Goal: Task Accomplishment & Management: Complete application form

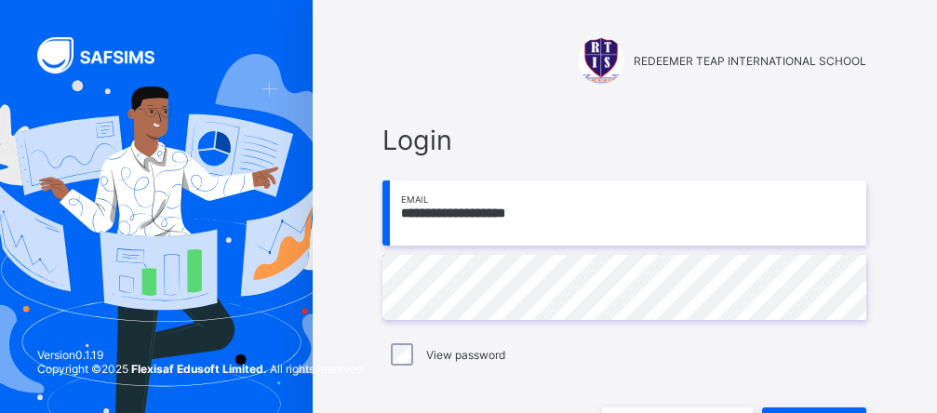
scroll to position [126, 0]
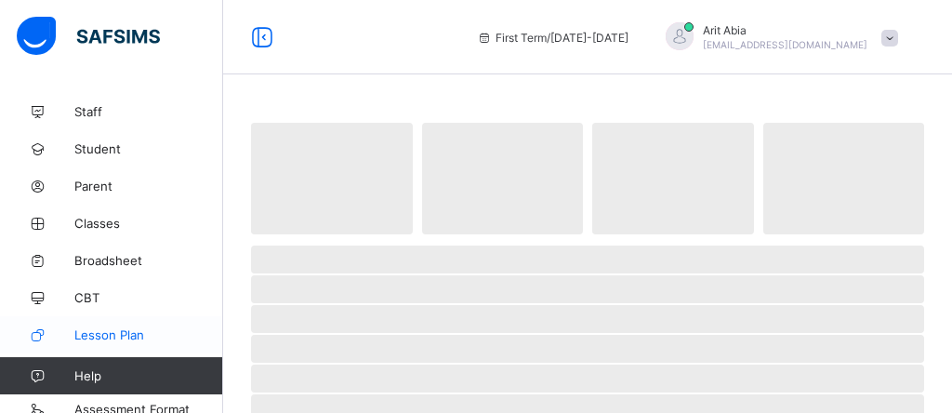
click at [146, 330] on span "Lesson Plan" at bounding box center [148, 334] width 149 height 15
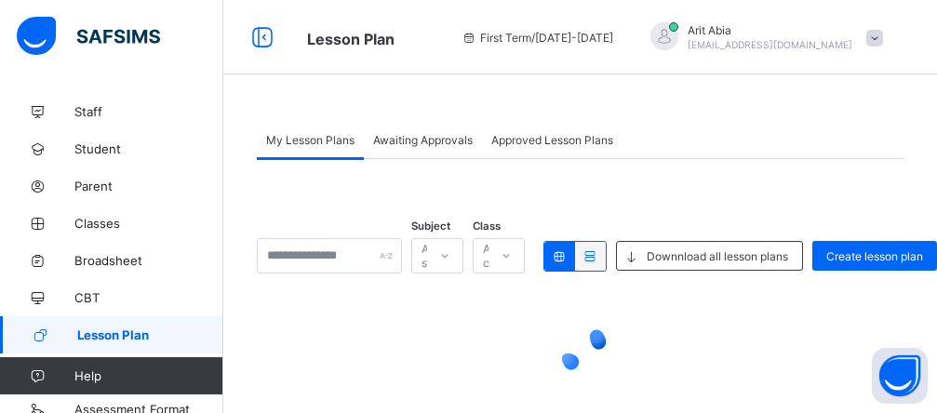
click at [448, 256] on icon at bounding box center [445, 256] width 7 height 4
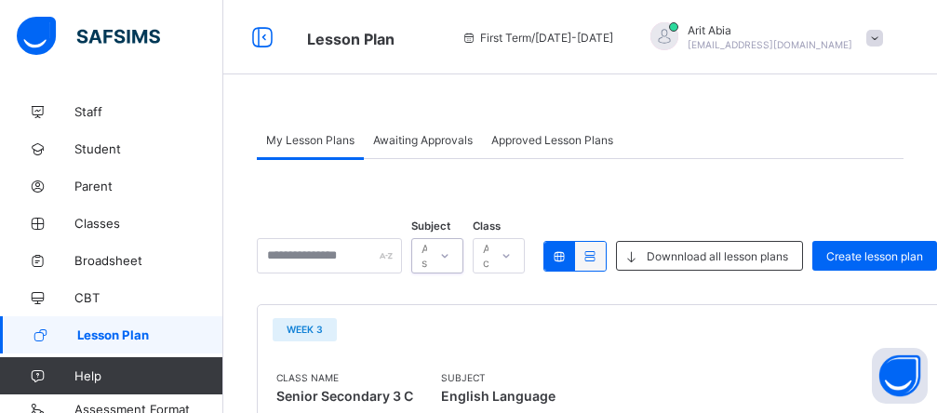
click at [525, 257] on div "All classes" at bounding box center [499, 255] width 52 height 35
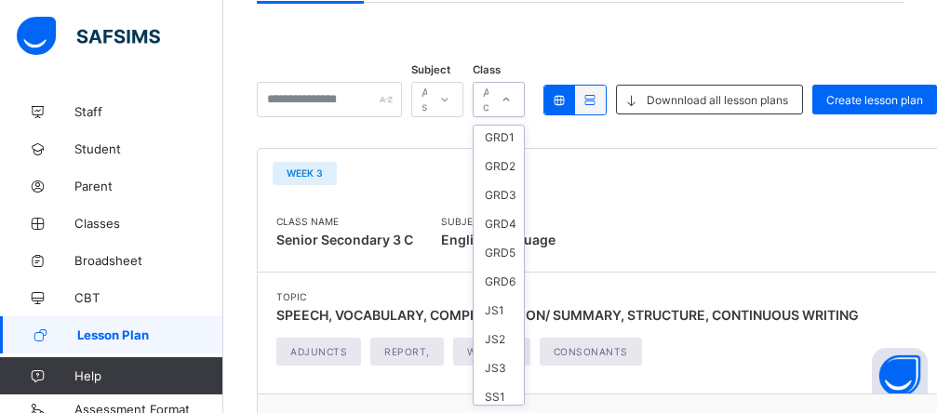
scroll to position [186, 0]
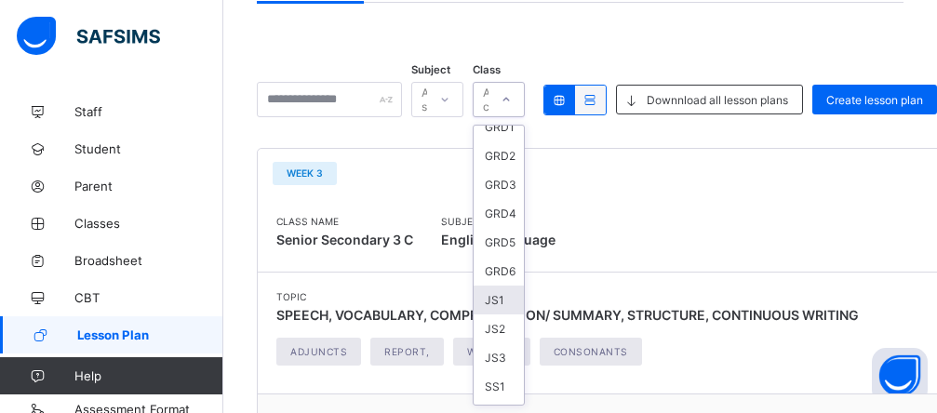
click at [524, 297] on div "JS1" at bounding box center [498, 300] width 50 height 29
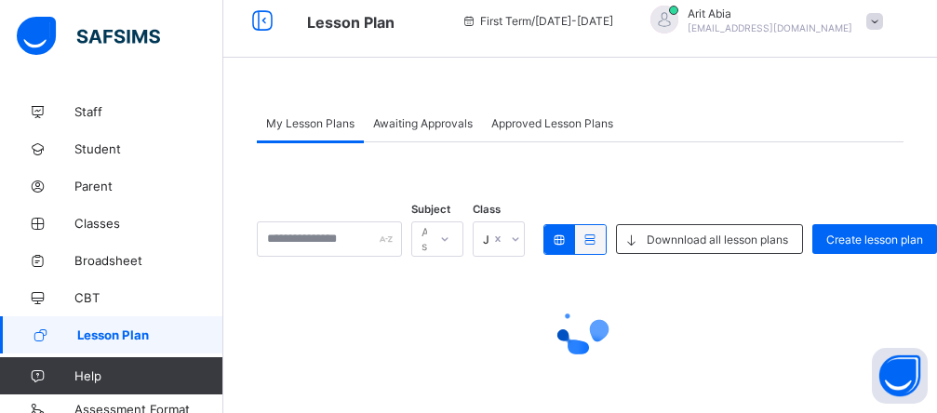
scroll to position [17, 0]
click at [463, 240] on div "All subjects" at bounding box center [437, 238] width 52 height 35
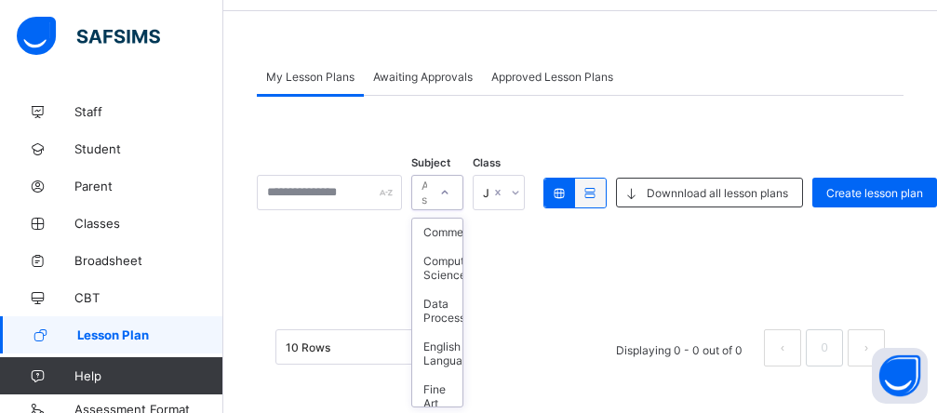
scroll to position [595, 0]
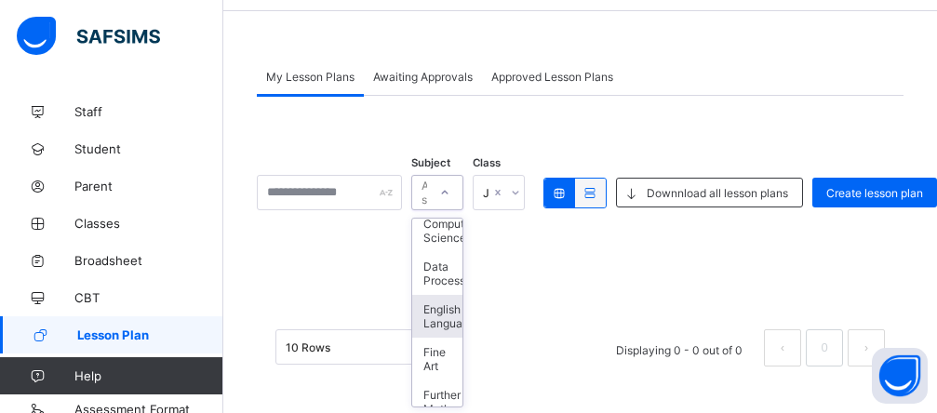
click at [462, 329] on div "English Language" at bounding box center [437, 316] width 50 height 43
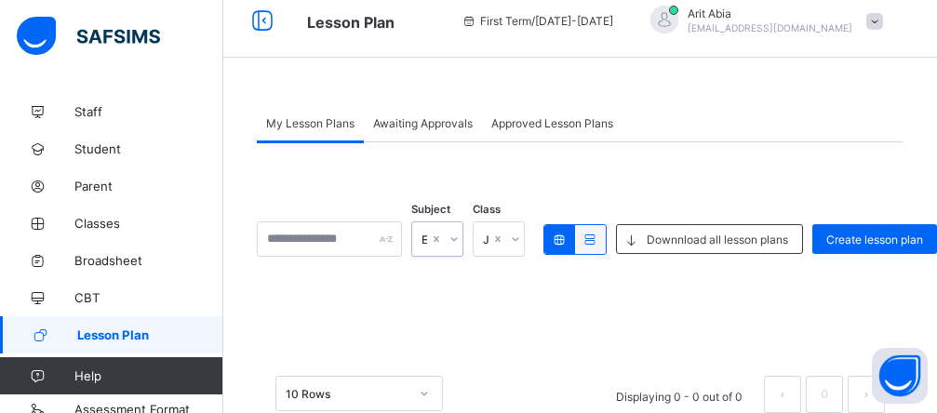
scroll to position [63, 0]
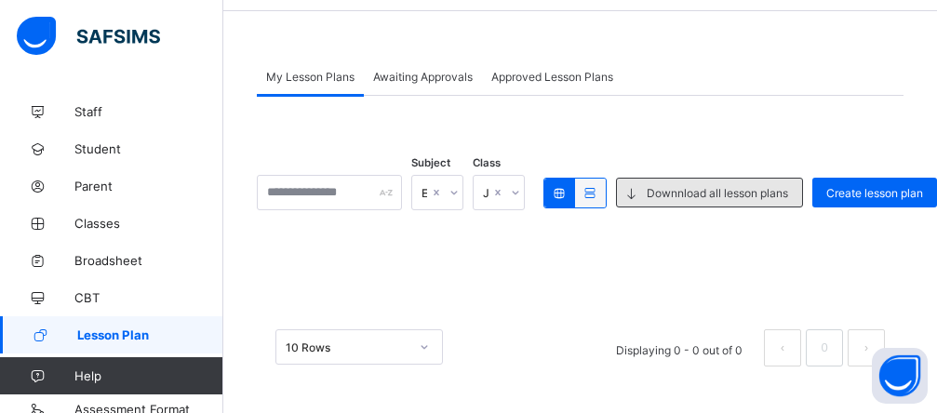
click at [679, 197] on span "Downnload all lesson plans" at bounding box center [716, 193] width 141 height 14
click at [769, 194] on span "Downnload all lesson plans" at bounding box center [716, 193] width 141 height 14
click at [729, 186] on span "Downnload all lesson plans" at bounding box center [716, 193] width 141 height 14
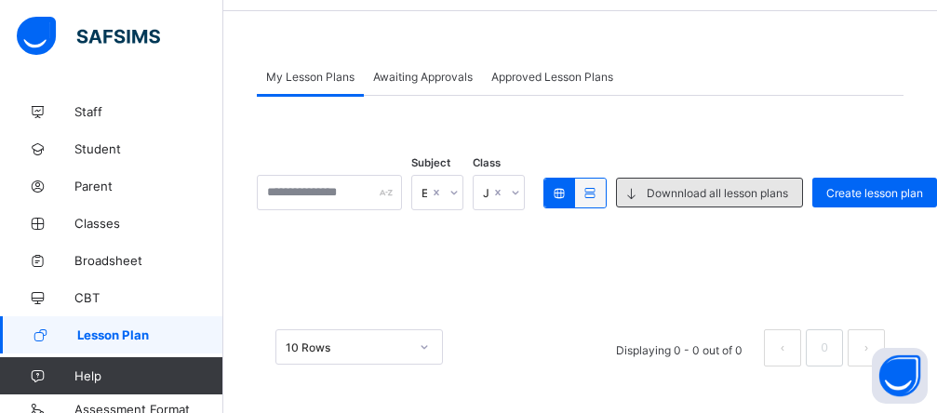
click at [641, 193] on icon at bounding box center [631, 193] width 20 height 18
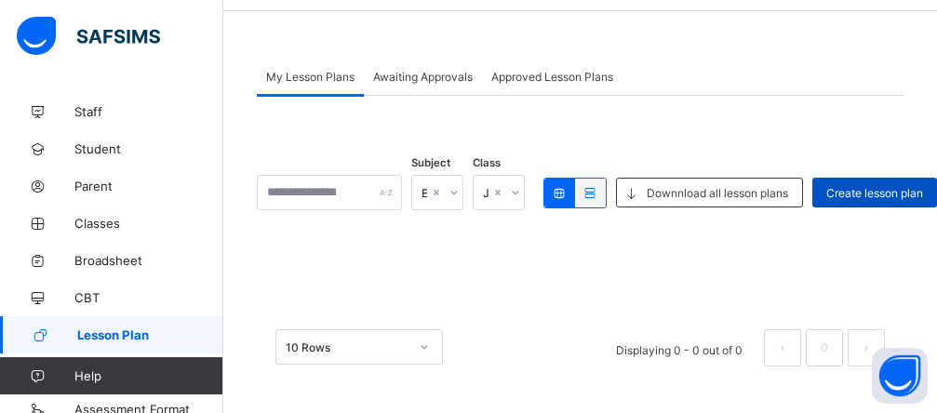
click at [903, 196] on span "Create lesson plan" at bounding box center [874, 193] width 97 height 14
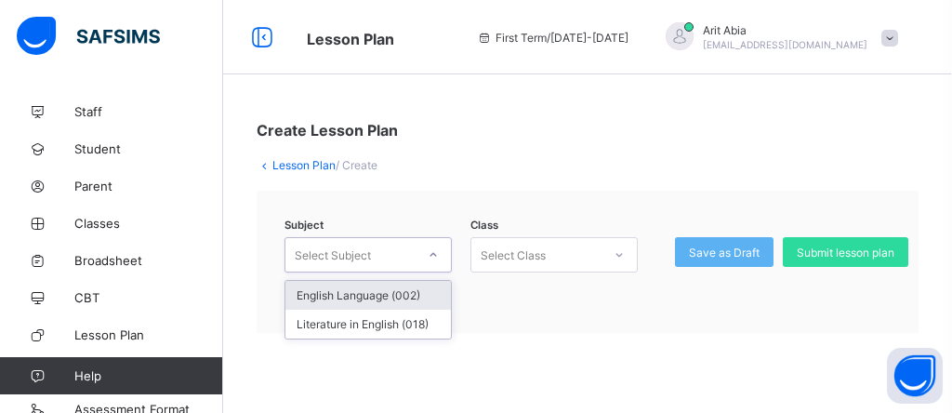
click at [429, 260] on div at bounding box center [434, 255] width 32 height 30
click at [401, 290] on div "English Language (002)" at bounding box center [369, 295] width 166 height 29
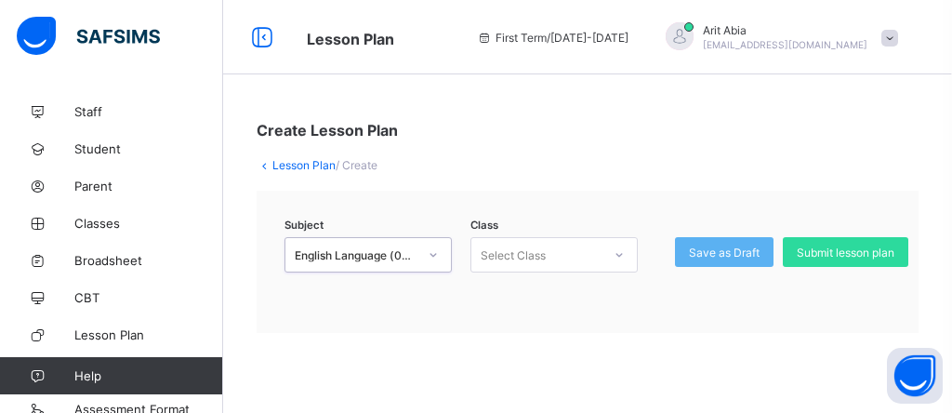
click at [622, 256] on icon at bounding box center [619, 255] width 11 height 19
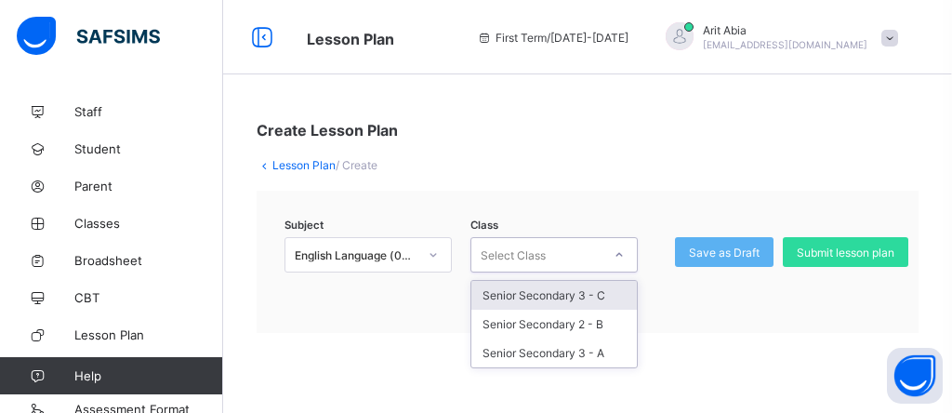
click at [437, 254] on icon at bounding box center [433, 255] width 11 height 19
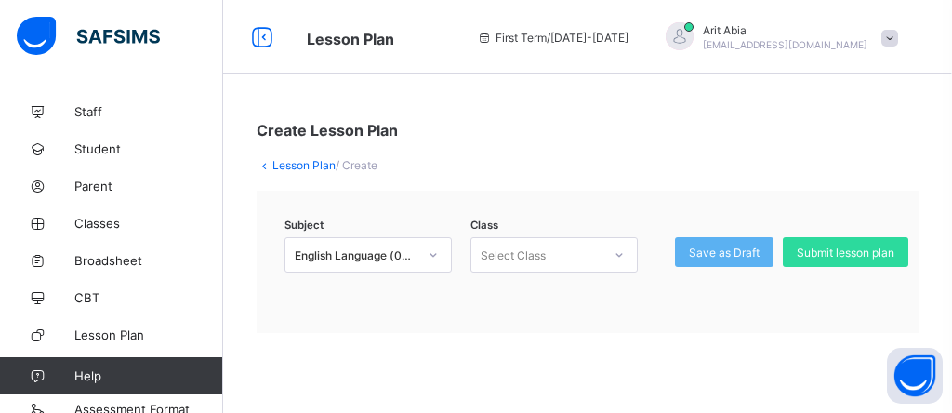
click at [489, 170] on div "Lesson Plan / Create" at bounding box center [588, 165] width 662 height 14
click at [621, 257] on icon at bounding box center [619, 255] width 11 height 19
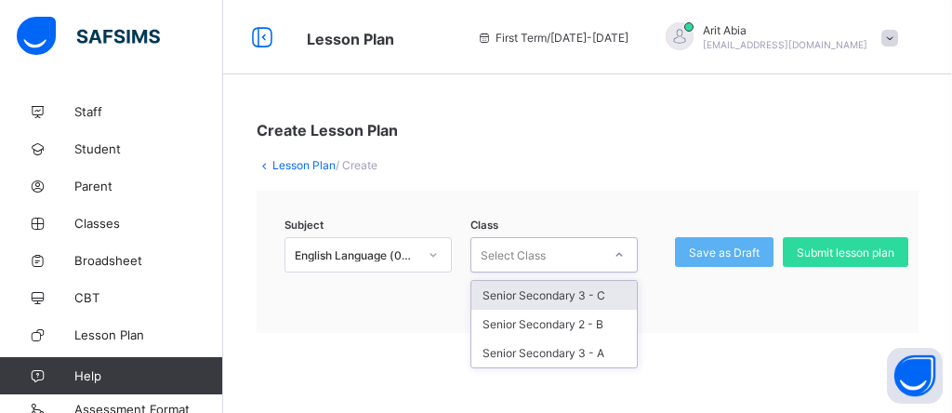
click at [638, 183] on div "Create Lesson Plan Lesson Plan / Create Subject English Language (002) Class op…" at bounding box center [587, 227] width 729 height 268
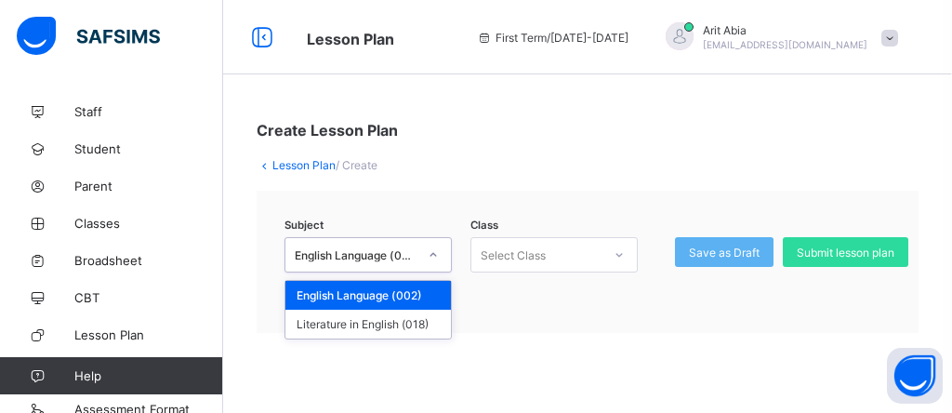
click at [433, 259] on icon at bounding box center [433, 255] width 11 height 19
click at [555, 163] on div "Lesson Plan / Create" at bounding box center [588, 165] width 662 height 14
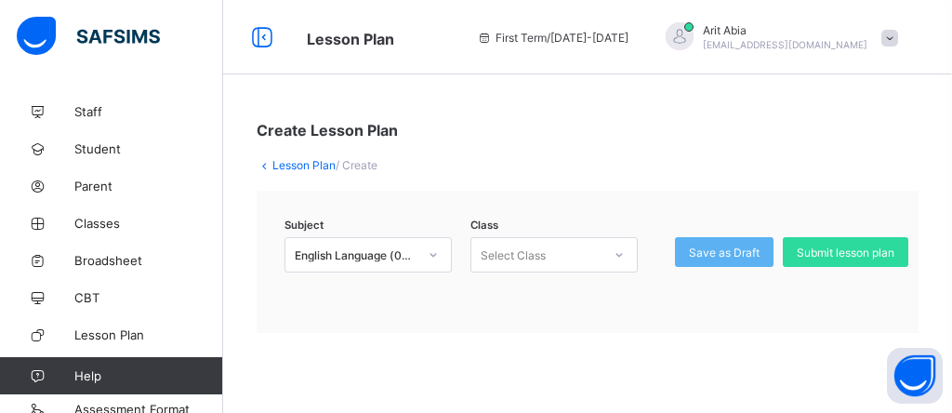
click at [620, 259] on icon at bounding box center [619, 255] width 11 height 19
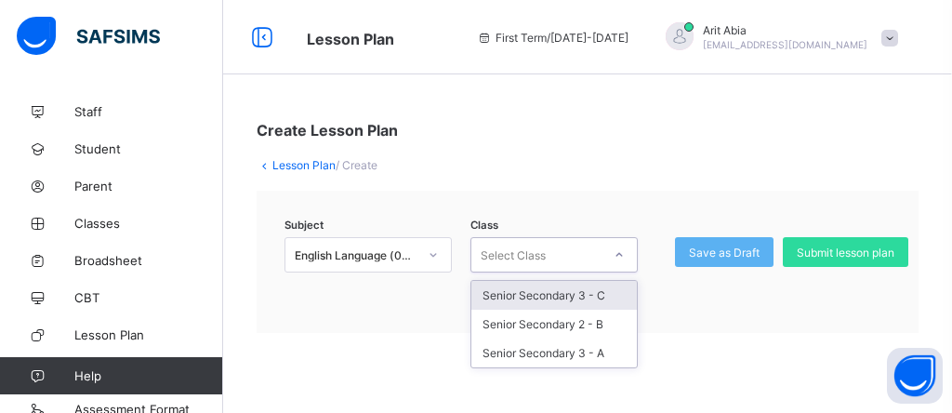
click at [621, 163] on div "Lesson Plan / Create" at bounding box center [588, 165] width 662 height 14
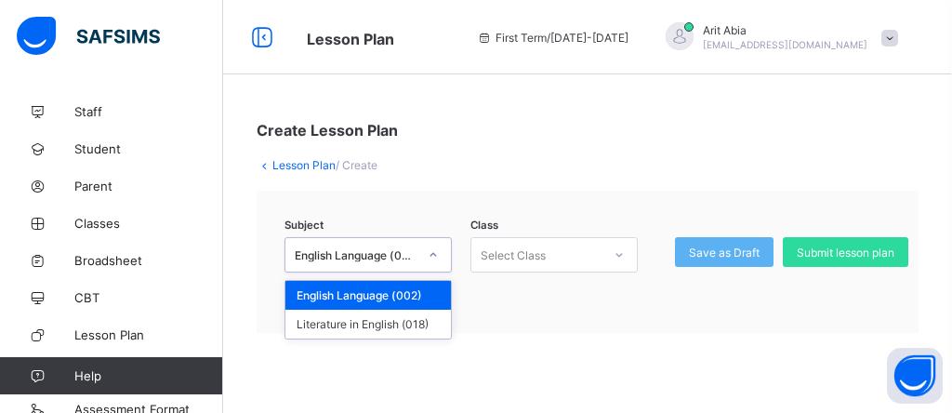
click at [435, 256] on icon at bounding box center [433, 255] width 11 height 19
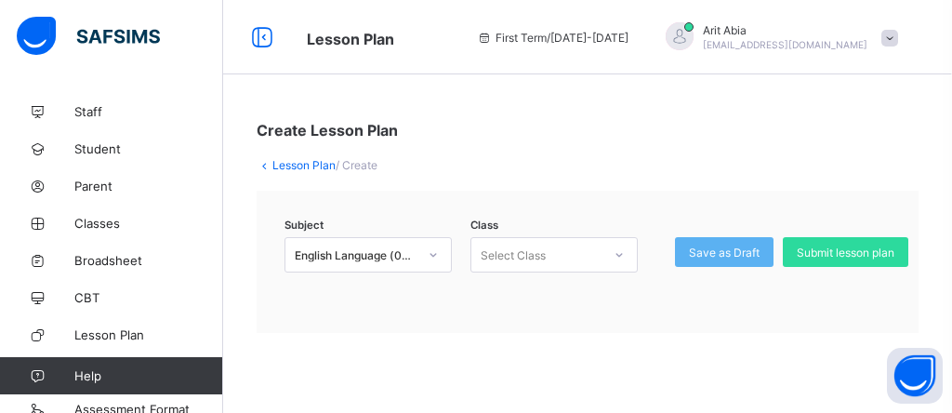
click at [467, 128] on div "Create Lesson Plan" at bounding box center [588, 130] width 662 height 19
click at [936, 277] on div "Create Lesson Plan Lesson Plan / Create Subject English Language (002) Class Se…" at bounding box center [587, 227] width 729 height 268
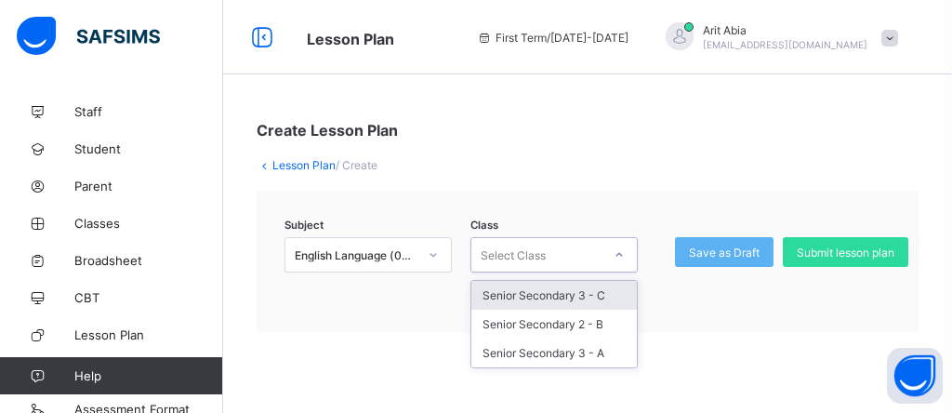
click at [621, 255] on icon at bounding box center [619, 255] width 11 height 19
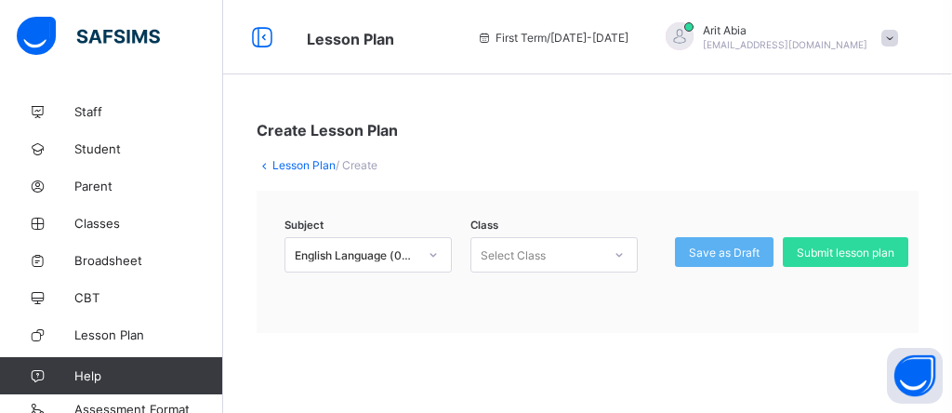
click at [632, 158] on div "Lesson Plan / Create" at bounding box center [588, 165] width 662 height 14
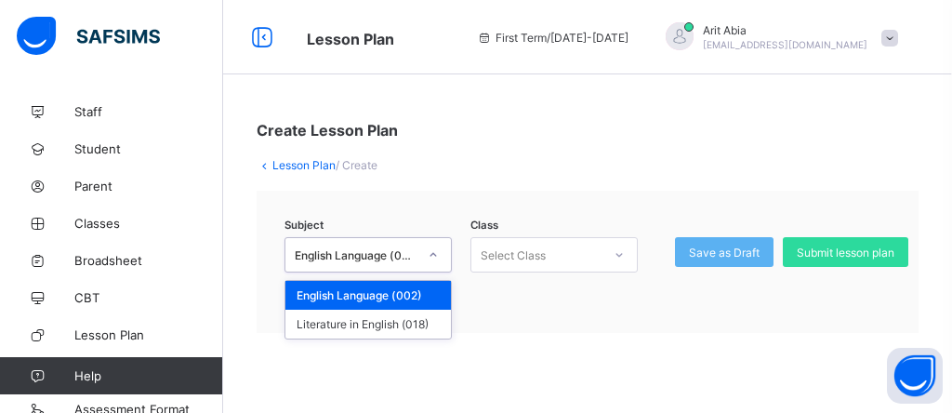
click at [430, 257] on icon at bounding box center [433, 255] width 11 height 19
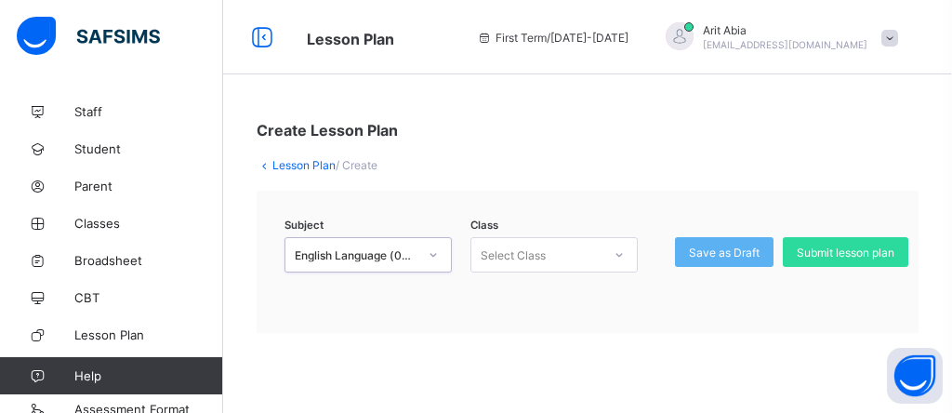
click at [430, 257] on icon at bounding box center [433, 255] width 11 height 19
click at [855, 248] on span "Submit lesson plan" at bounding box center [846, 253] width 98 height 14
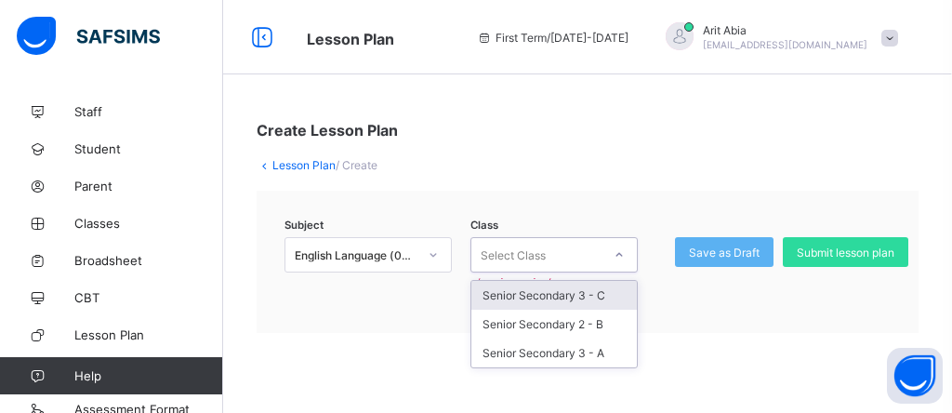
click at [623, 252] on icon at bounding box center [619, 255] width 11 height 19
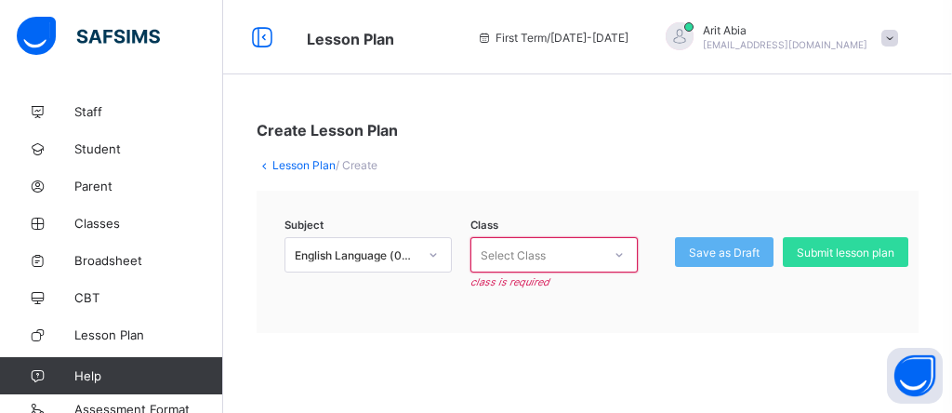
click at [626, 154] on div "Create Lesson Plan Lesson Plan / Create Subject English Language (002) Class Se…" at bounding box center [587, 227] width 729 height 268
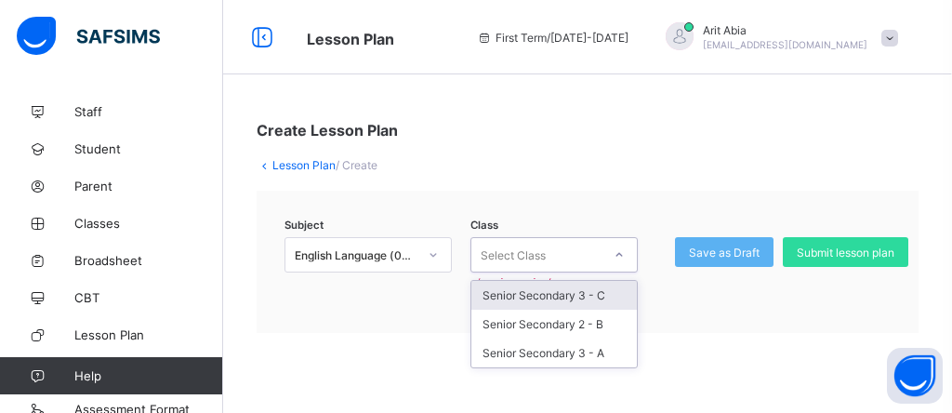
click at [624, 249] on icon at bounding box center [619, 255] width 11 height 19
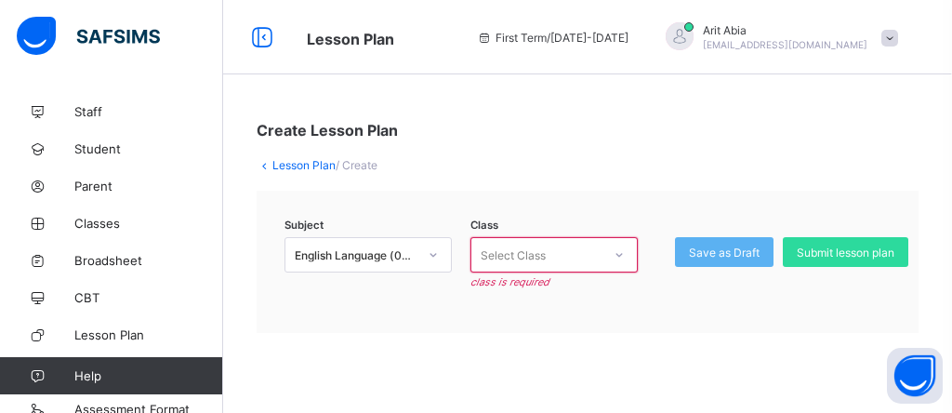
click at [688, 340] on div "Create Lesson Plan Lesson Plan / Create Subject English Language (002) Class Se…" at bounding box center [587, 227] width 729 height 268
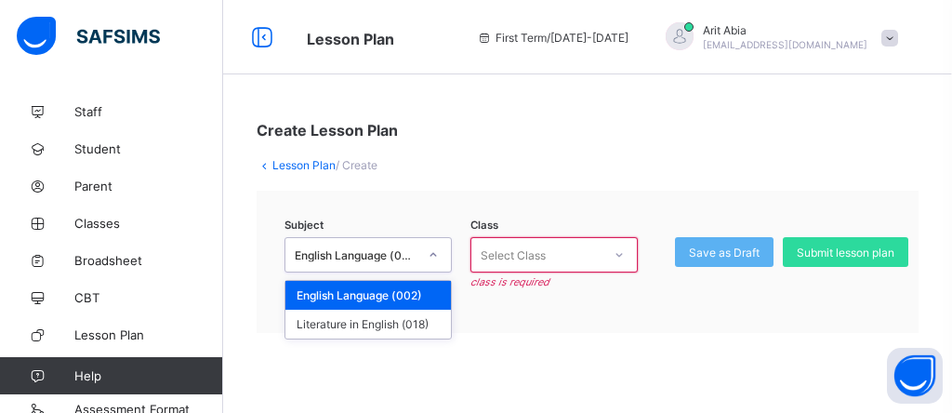
click at [435, 257] on icon at bounding box center [433, 255] width 11 height 19
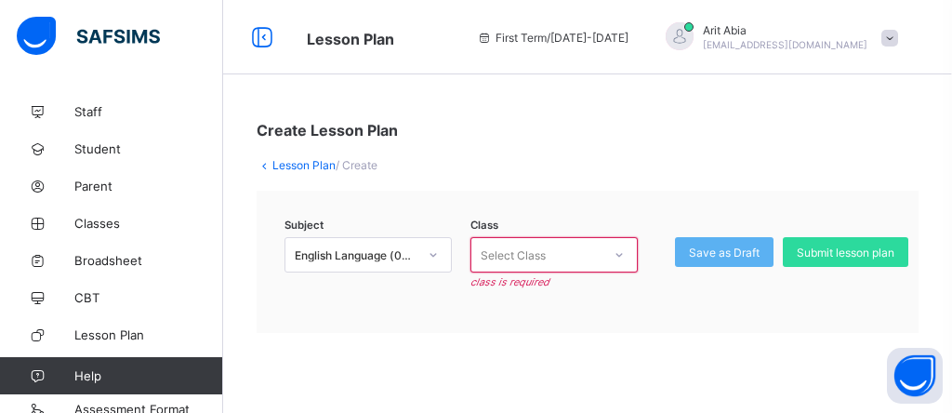
click at [525, 342] on div "Create Lesson Plan Lesson Plan / Create Subject English Language (002) Class Se…" at bounding box center [587, 227] width 729 height 268
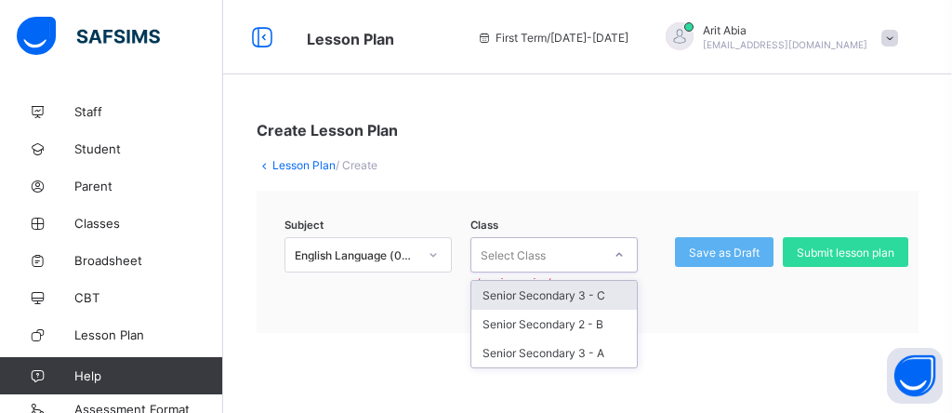
click at [620, 253] on icon at bounding box center [619, 255] width 11 height 19
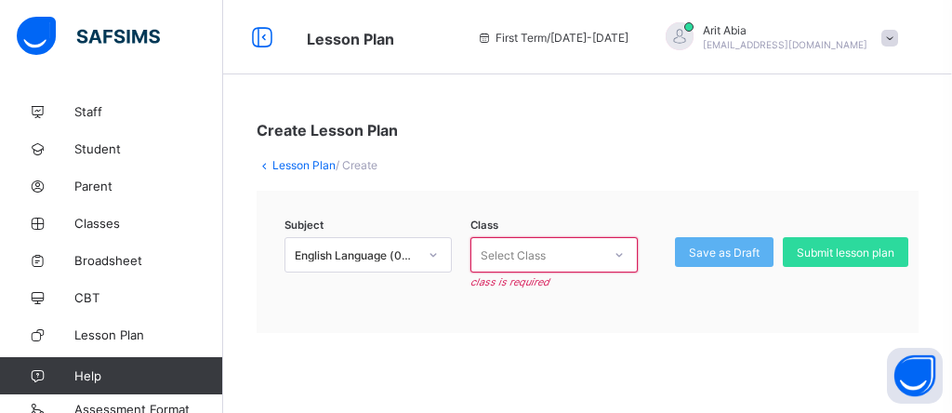
click at [716, 352] on div "Create Lesson Plan Lesson Plan / Create Subject English Language (002) Class Se…" at bounding box center [587, 227] width 729 height 268
click at [435, 259] on icon at bounding box center [433, 255] width 11 height 19
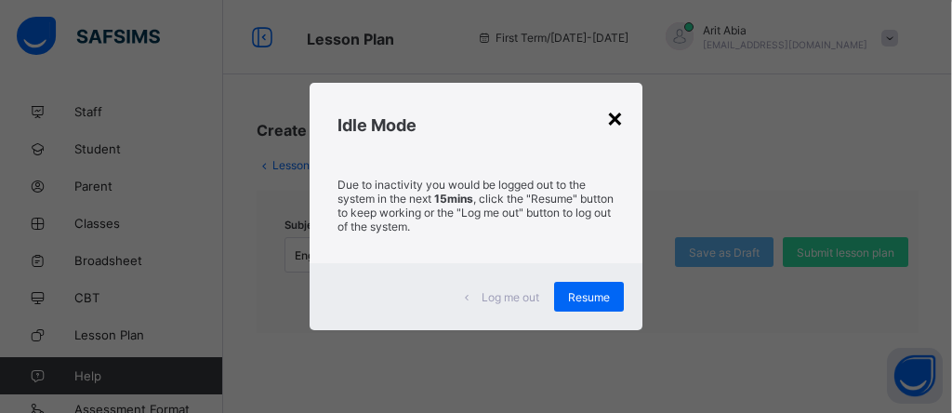
click at [614, 113] on div "×" at bounding box center [615, 117] width 18 height 32
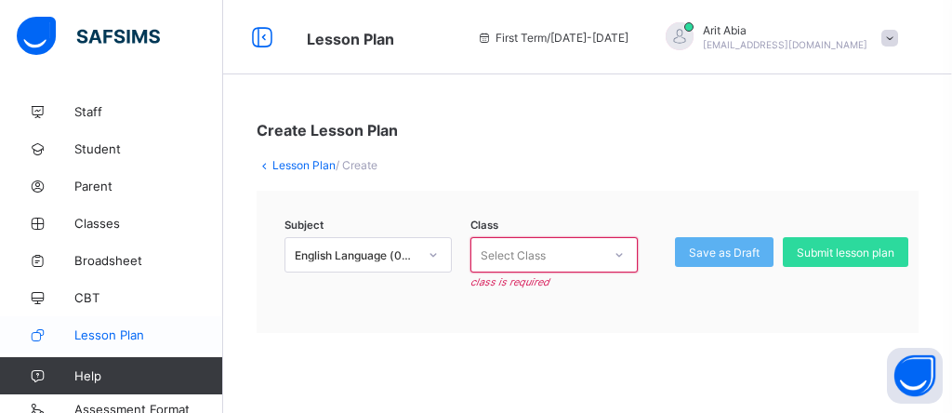
click at [113, 336] on span "Lesson Plan" at bounding box center [148, 334] width 149 height 15
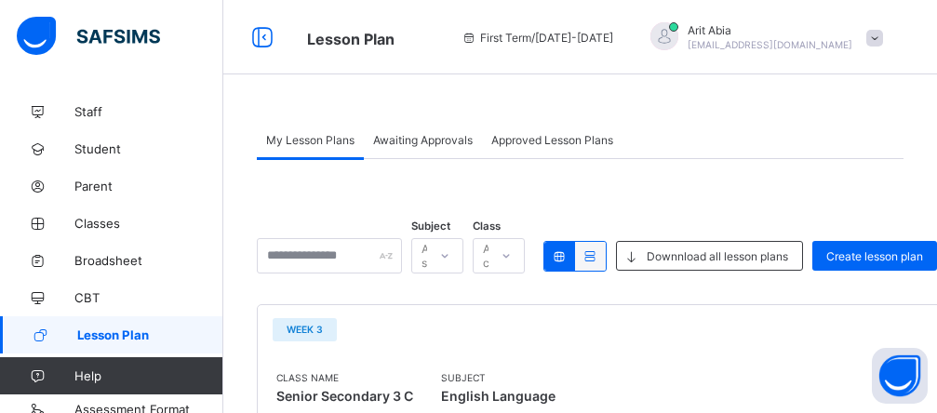
click at [448, 255] on icon at bounding box center [445, 256] width 7 height 4
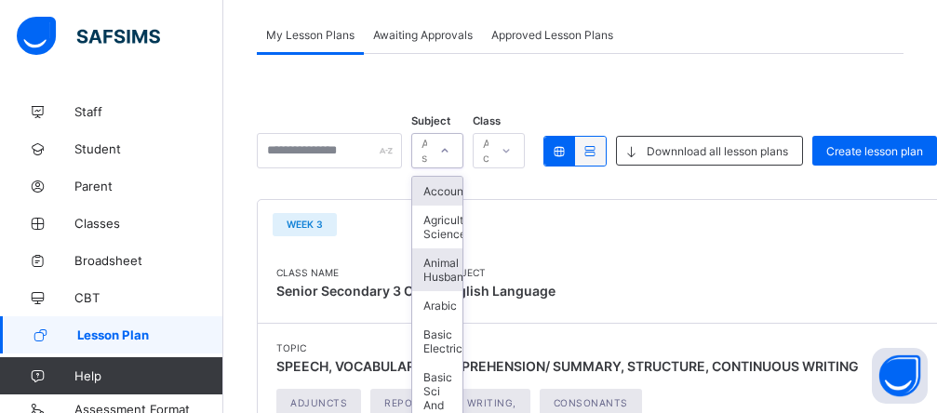
click at [463, 168] on div "option Accounting focused, 1 of 96. 96 results available. Use Up and Down to ch…" at bounding box center [437, 150] width 52 height 35
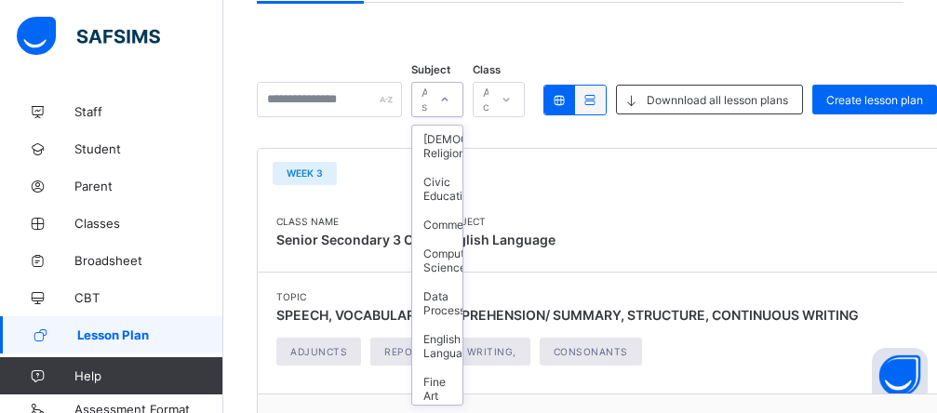
scroll to position [484, 0]
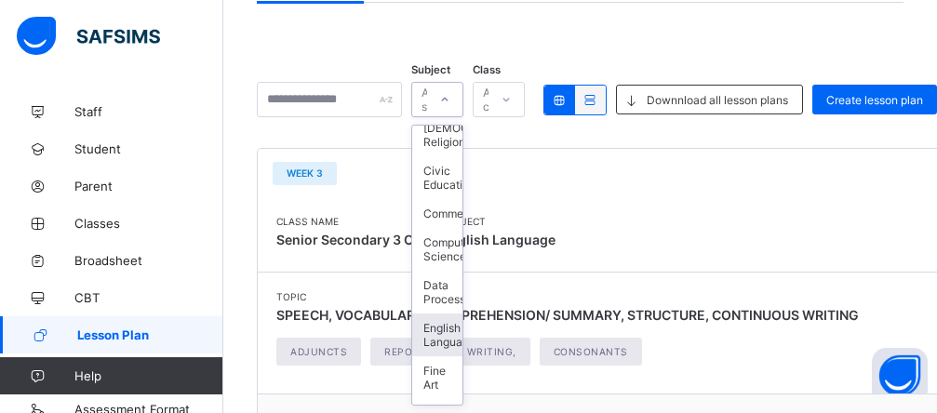
click at [462, 339] on div "English Language" at bounding box center [437, 334] width 50 height 43
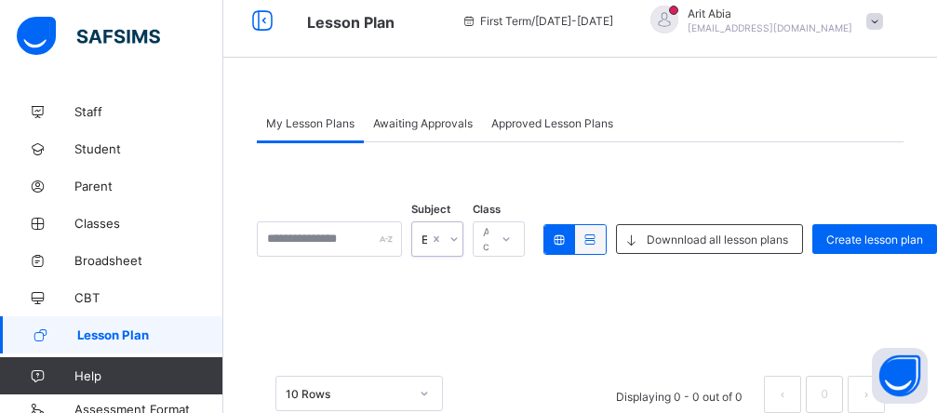
scroll to position [63, 0]
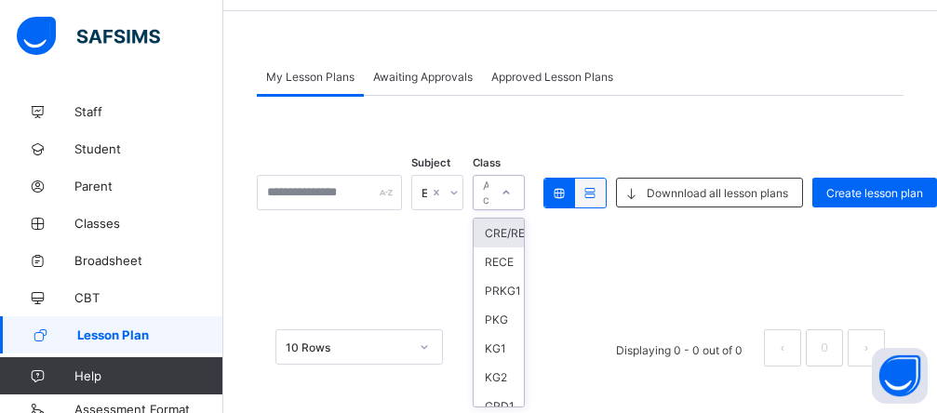
click at [512, 191] on icon at bounding box center [505, 192] width 11 height 19
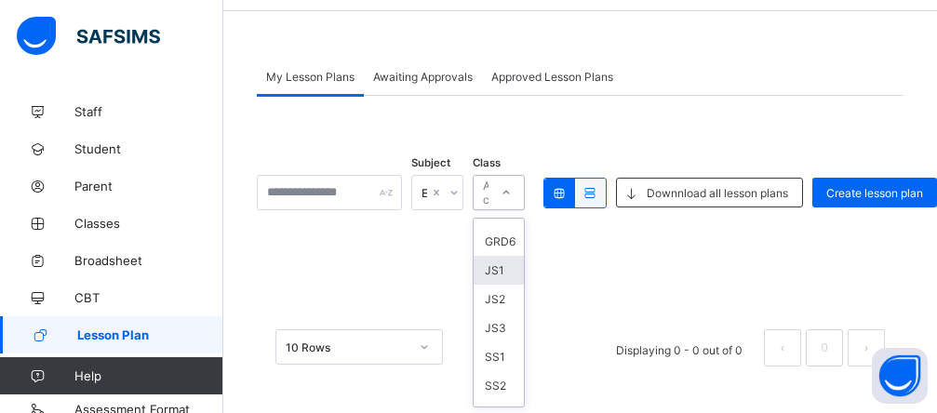
scroll to position [298, 0]
click at [524, 282] on div "JS1" at bounding box center [498, 281] width 50 height 29
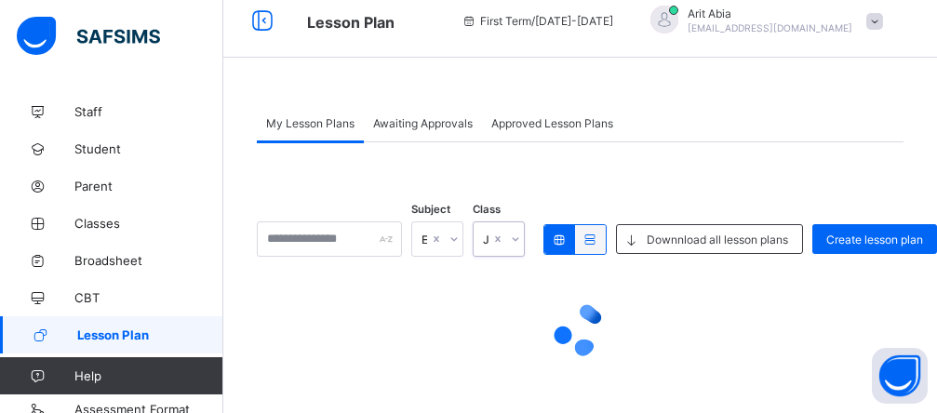
scroll to position [63, 0]
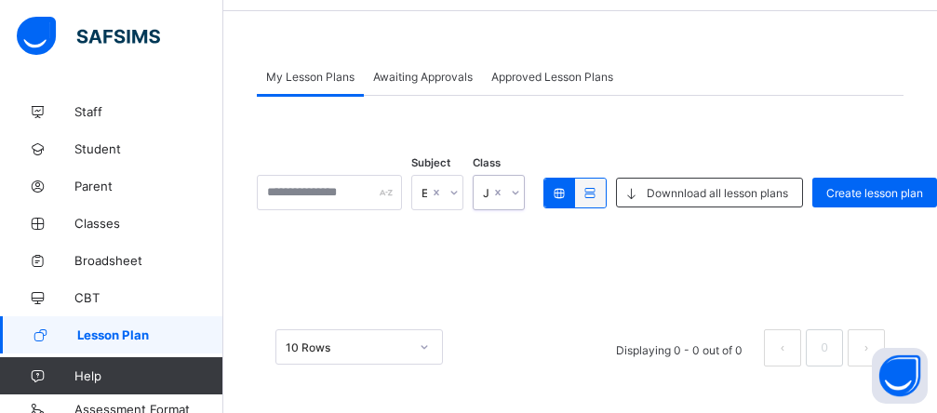
click at [423, 353] on div "10 Rows" at bounding box center [358, 346] width 167 height 35
click at [508, 333] on div "× Delete Lesson Plan This action will delete this lesson plan from the system. …" at bounding box center [580, 338] width 646 height 93
click at [872, 352] on button "Open asap" at bounding box center [900, 376] width 56 height 56
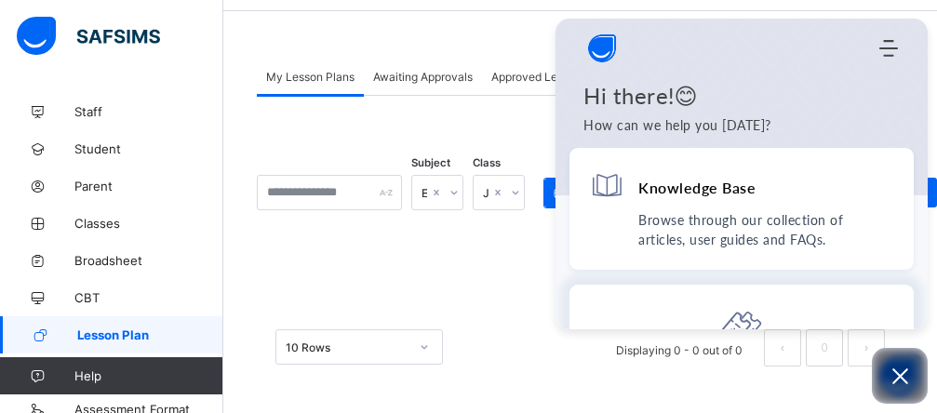
click at [579, 304] on div "Still can't find an answer? Send us a ticket, we will get back to you at the ea…" at bounding box center [741, 392] width 344 height 214
click at [899, 379] on icon "Open asap" at bounding box center [900, 376] width 16 height 16
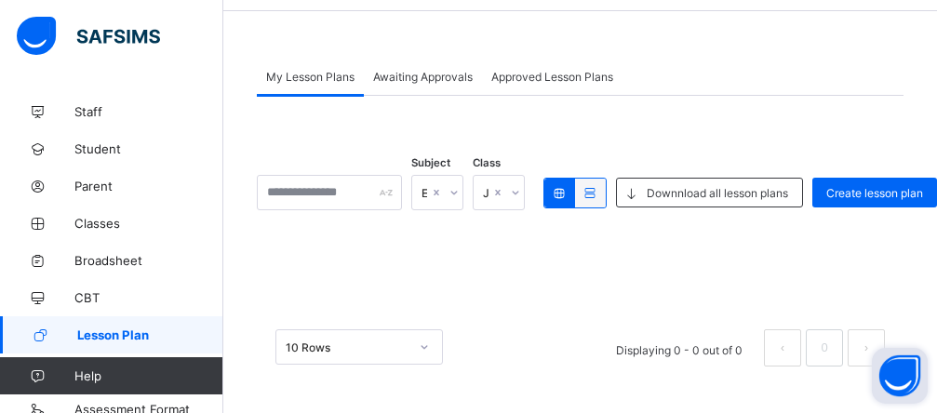
scroll to position [111, 0]
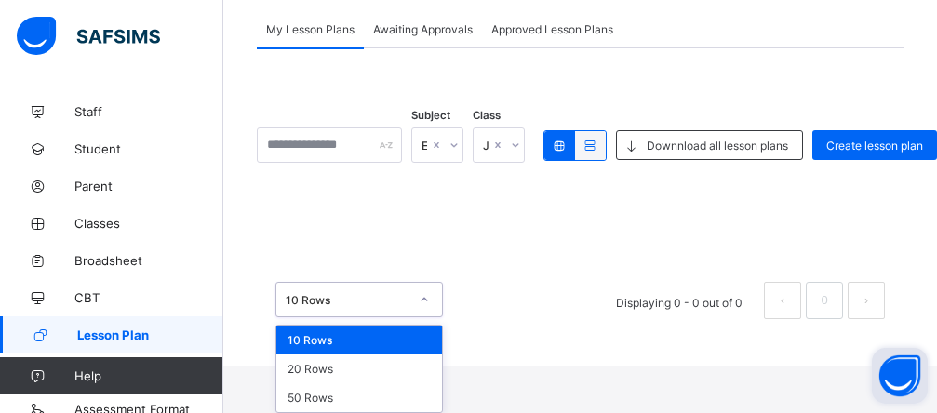
click at [422, 317] on div "option 10 Rows focused, 1 of 3. 3 results available. Use Up and Down to choose …" at bounding box center [358, 299] width 167 height 35
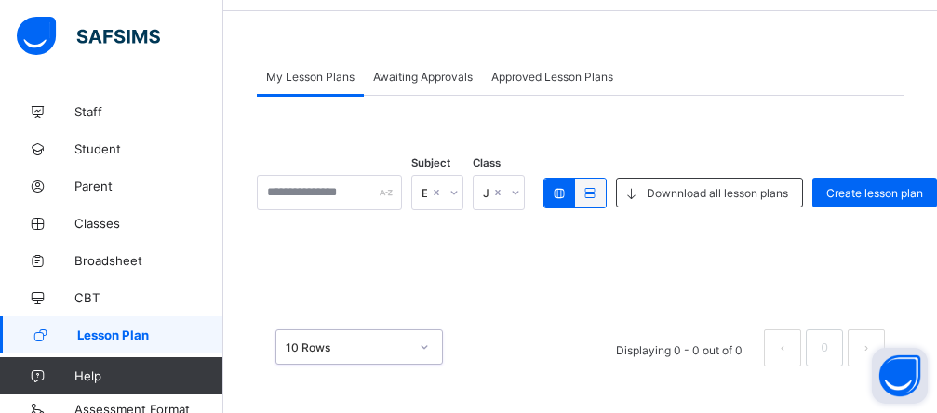
scroll to position [63, 0]
click at [431, 299] on div "× Delete Lesson Plan This action will delete this lesson plan from the system. …" at bounding box center [580, 338] width 646 height 93
click at [750, 354] on li "Displaying 0 - 0 out of 0" at bounding box center [679, 347] width 154 height 37
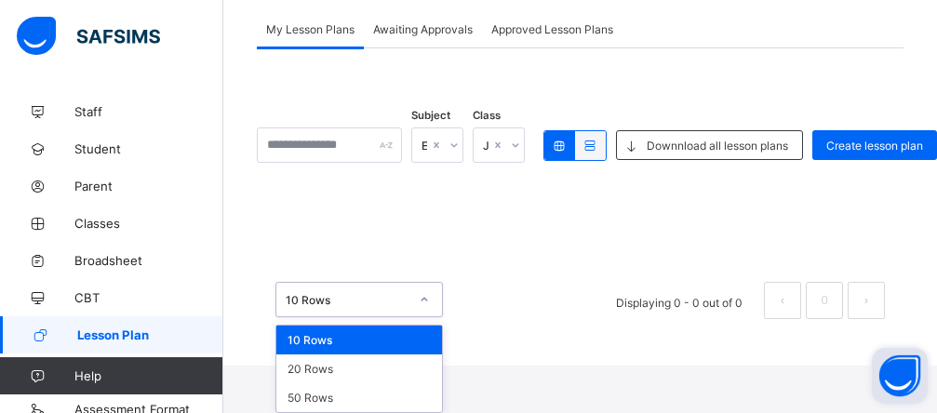
click at [428, 317] on div "option 10 Rows focused, 1 of 3. 3 results available. Use Up and Down to choose …" at bounding box center [358, 299] width 167 height 35
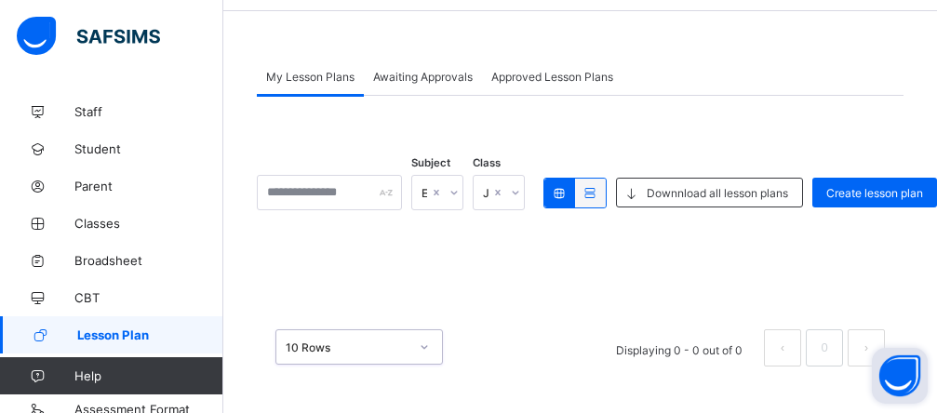
scroll to position [63, 0]
click at [430, 300] on div "× Delete Lesson Plan This action will delete this lesson plan from the system. …" at bounding box center [580, 338] width 646 height 93
click at [457, 193] on icon at bounding box center [453, 193] width 7 height 4
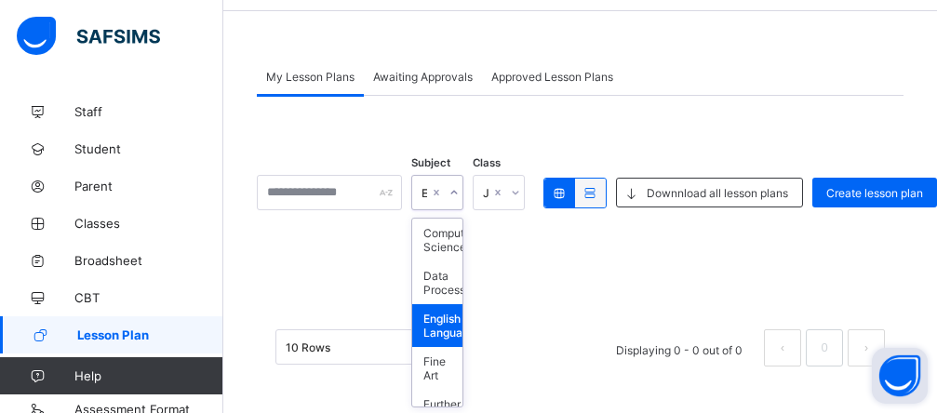
scroll to position [595, 0]
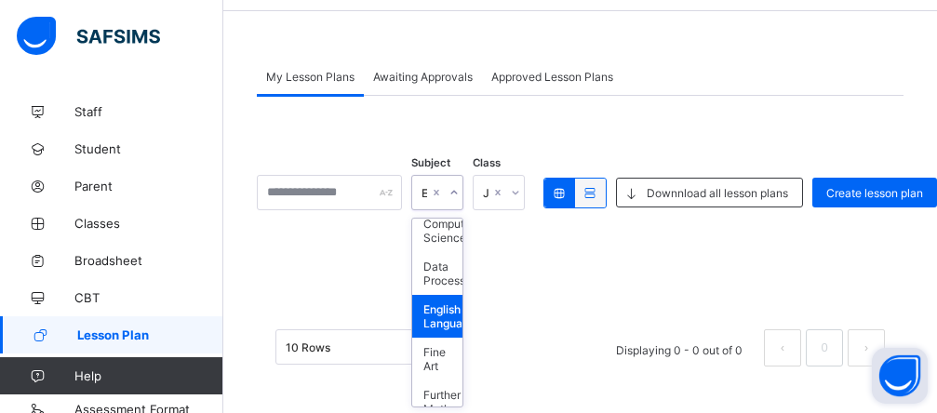
click at [518, 192] on icon at bounding box center [515, 193] width 7 height 4
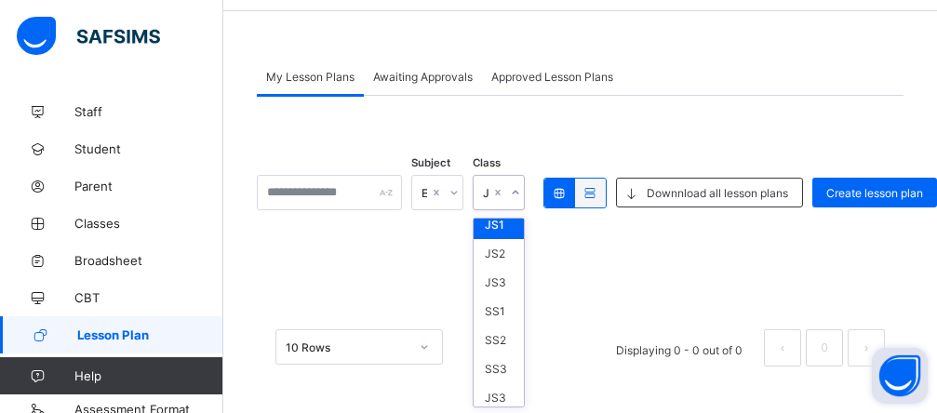
scroll to position [256, 0]
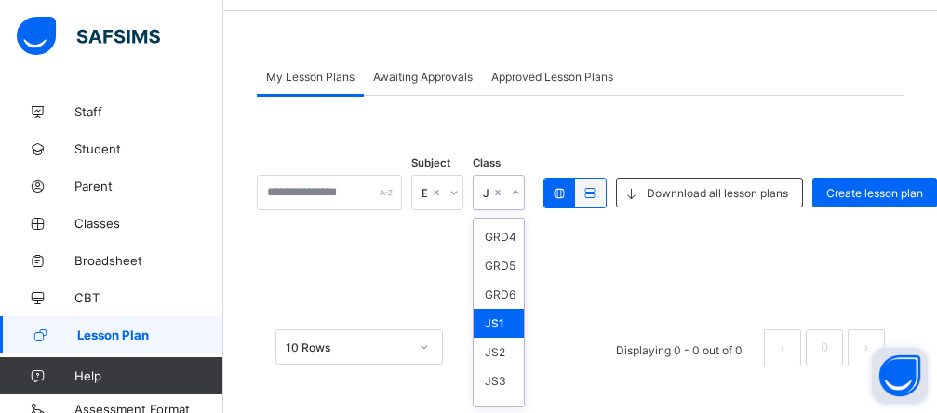
click at [523, 329] on div "JS1" at bounding box center [498, 323] width 50 height 29
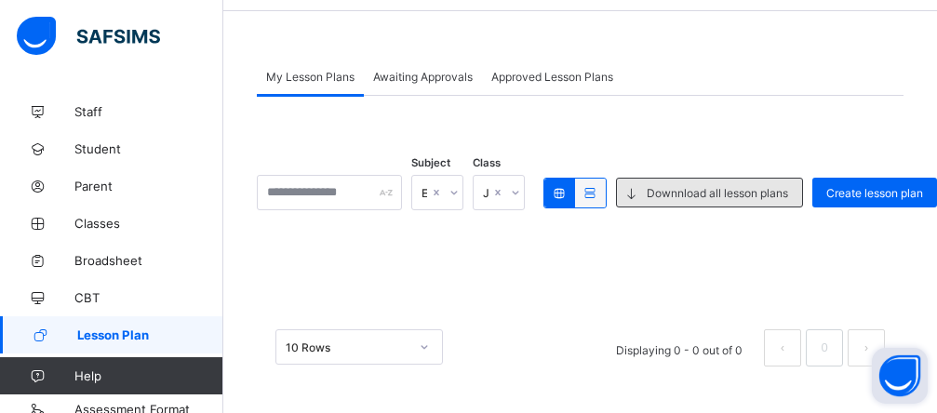
click at [733, 192] on span "Downnload all lesson plans" at bounding box center [716, 193] width 141 height 14
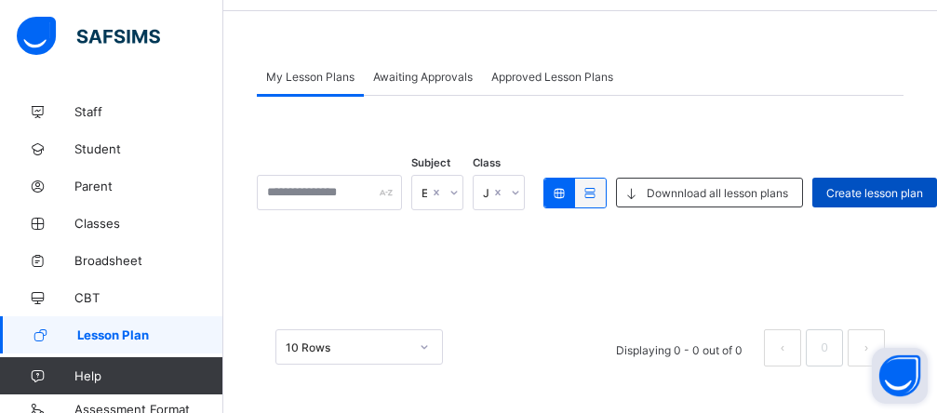
click at [901, 190] on span "Create lesson plan" at bounding box center [874, 193] width 97 height 14
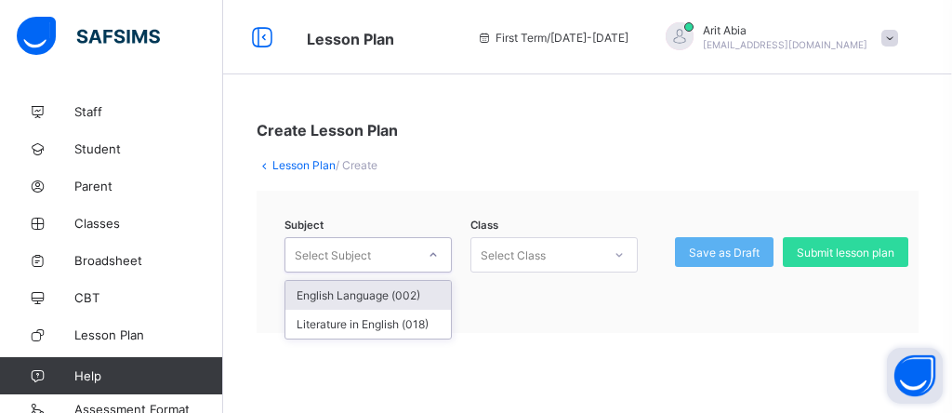
click at [434, 256] on icon at bounding box center [433, 255] width 11 height 19
click at [499, 309] on div "Subject option English Language (002) focused, 1 of 2. 2 results available. Use…" at bounding box center [588, 262] width 662 height 142
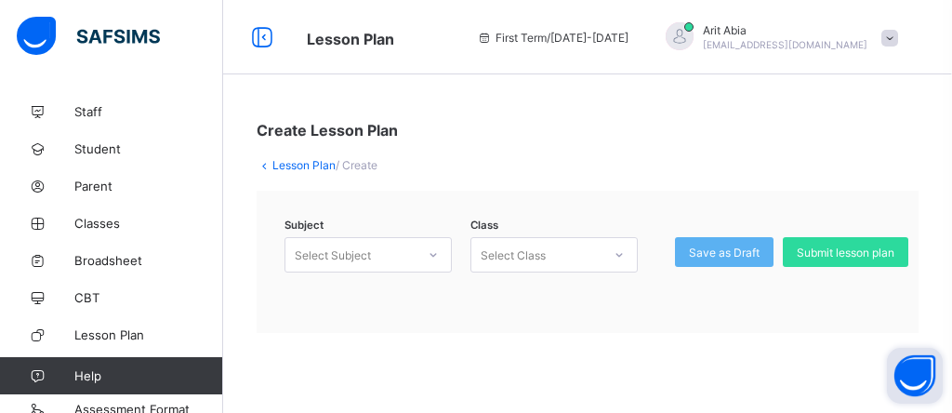
drag, startPoint x: 621, startPoint y: 257, endPoint x: 919, endPoint y: 382, distance: 323.0
click at [620, 257] on icon at bounding box center [619, 255] width 11 height 19
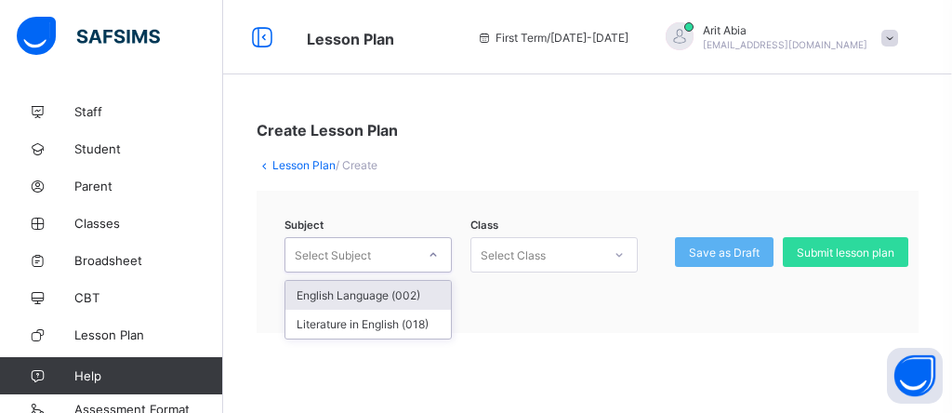
click at [437, 254] on icon at bounding box center [433, 255] width 11 height 19
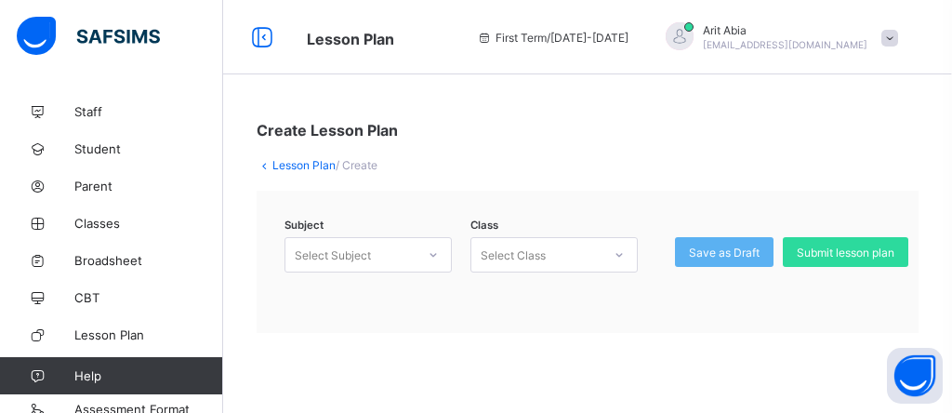
click at [417, 166] on div "Lesson Plan / Create" at bounding box center [588, 165] width 662 height 14
click at [134, 334] on span "Lesson Plan" at bounding box center [148, 334] width 149 height 15
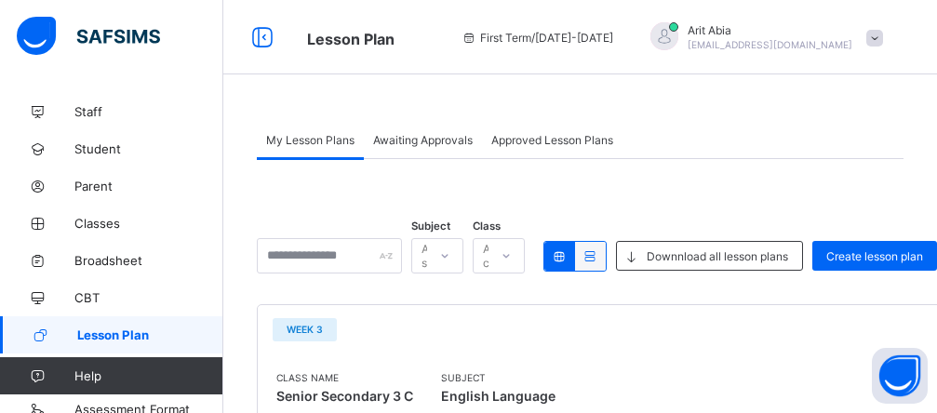
click at [463, 257] on div "All subjects" at bounding box center [437, 255] width 52 height 35
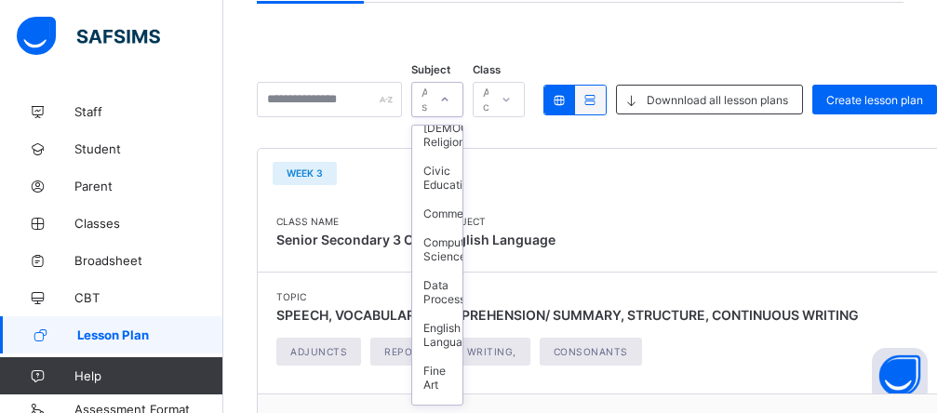
scroll to position [521, 0]
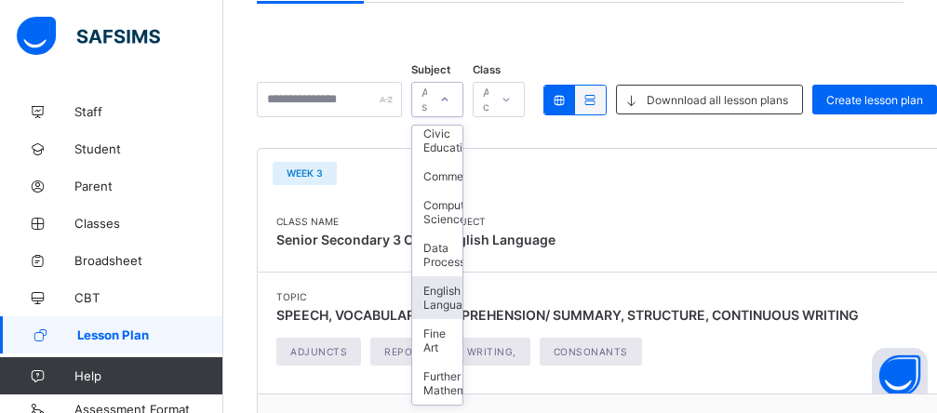
click at [462, 314] on div "English Language" at bounding box center [437, 297] width 50 height 43
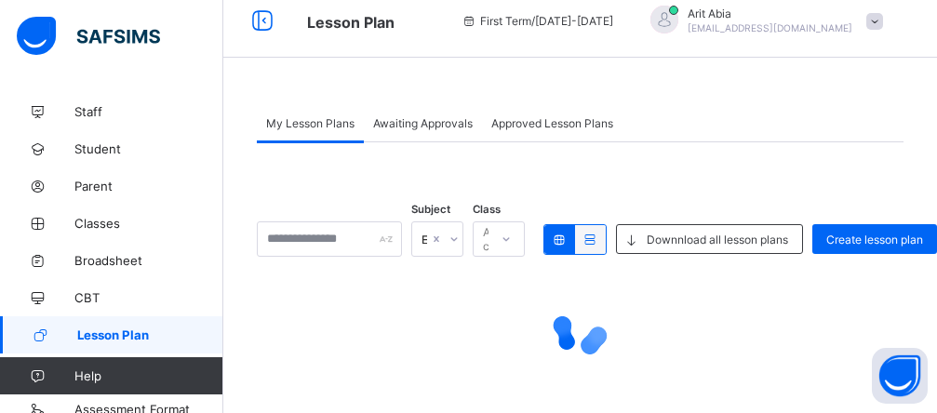
scroll to position [17, 0]
click at [415, 121] on span "Awaiting Approvals" at bounding box center [423, 123] width 100 height 14
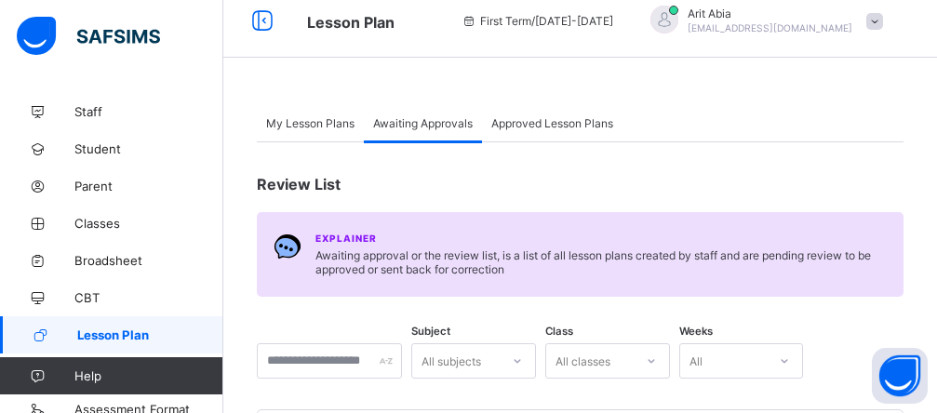
click at [415, 121] on span "Awaiting Approvals" at bounding box center [423, 123] width 100 height 14
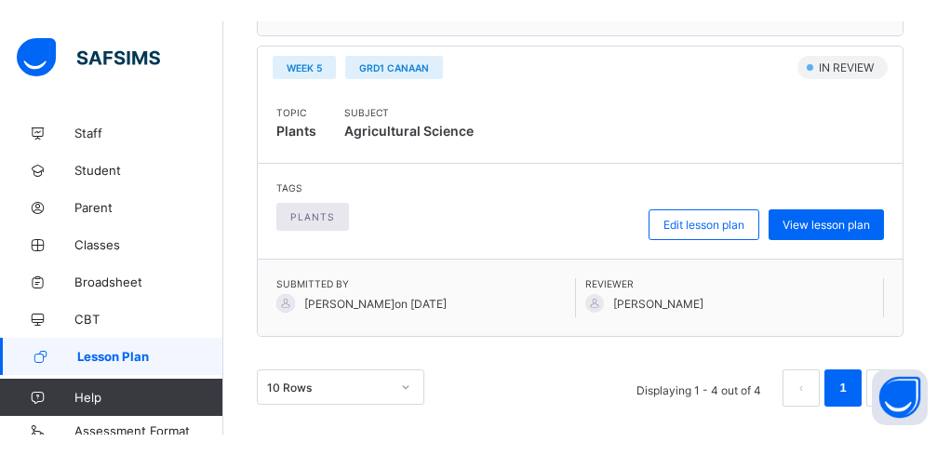
scroll to position [1261, 0]
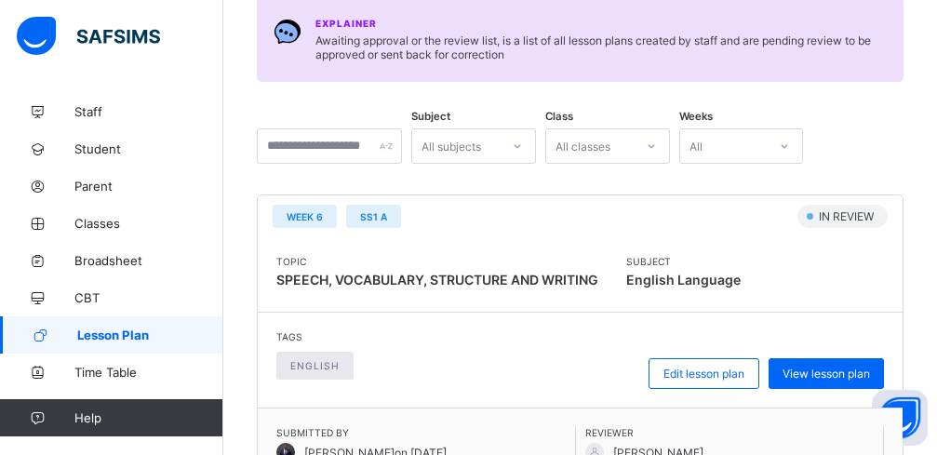
scroll to position [0, 0]
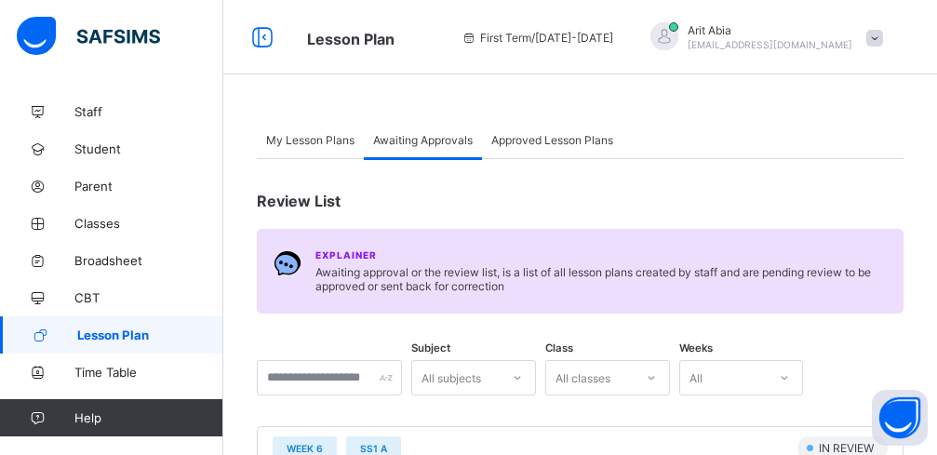
click at [325, 140] on span "My Lesson Plans" at bounding box center [310, 140] width 88 height 14
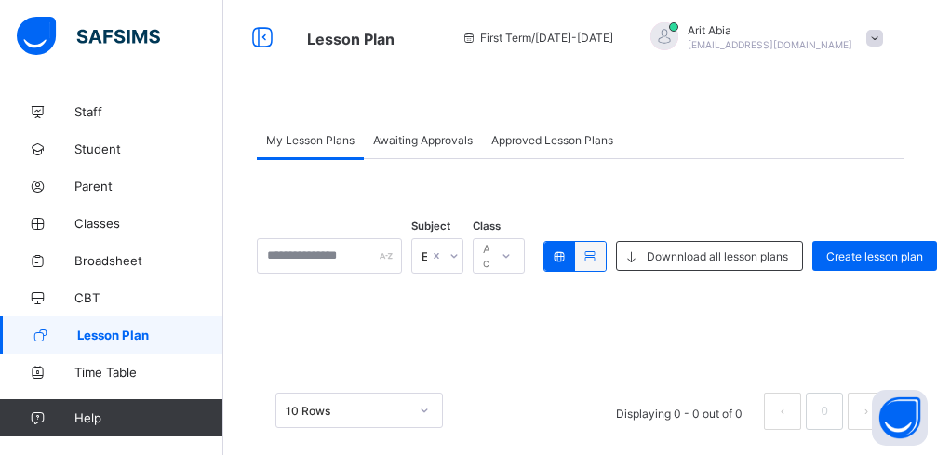
click at [542, 257] on div "Subject English Language Class All classes Downnload all lesson plans Create le…" at bounding box center [580, 303] width 646 height 289
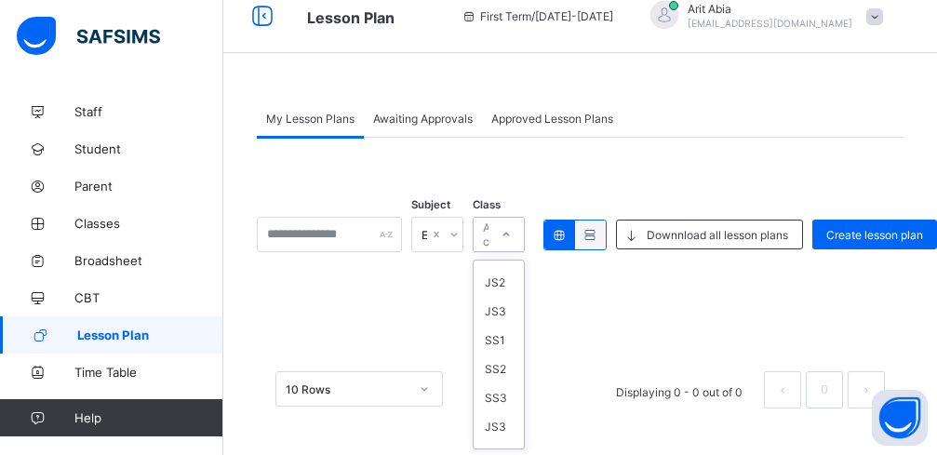
scroll to position [330, 0]
click at [524, 292] on div "JS1" at bounding box center [498, 290] width 50 height 29
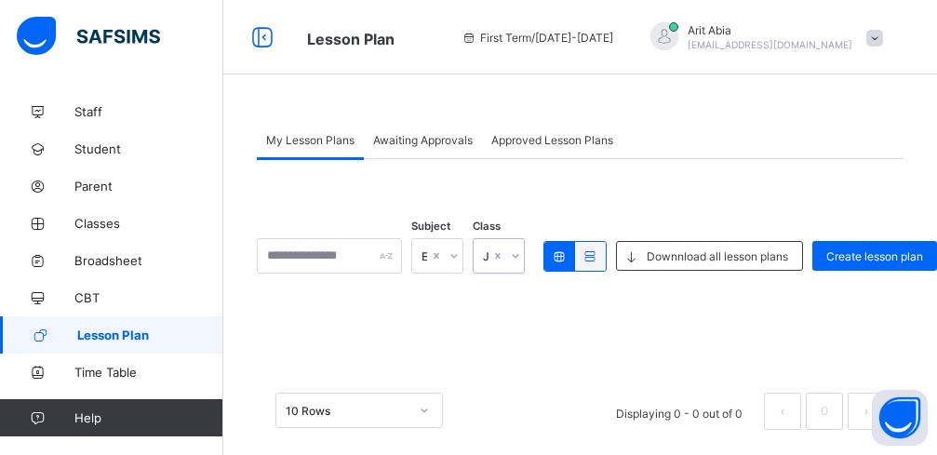
scroll to position [21, 0]
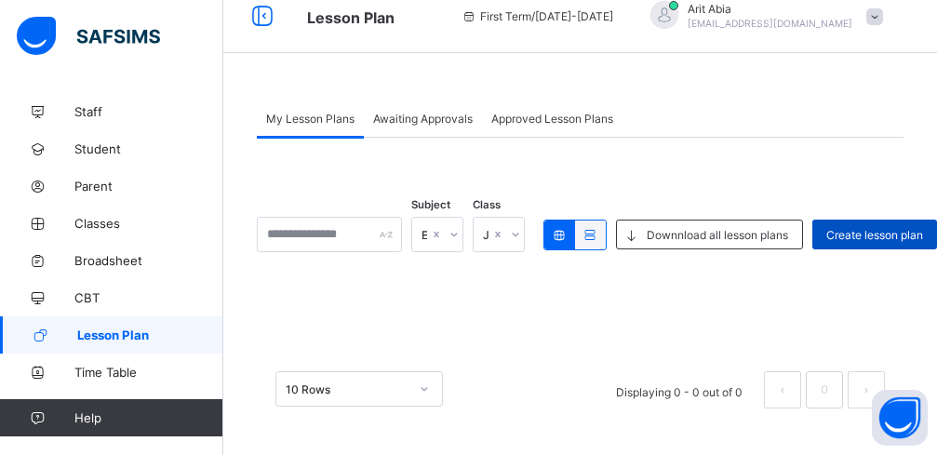
click at [902, 232] on span "Create lesson plan" at bounding box center [874, 235] width 97 height 14
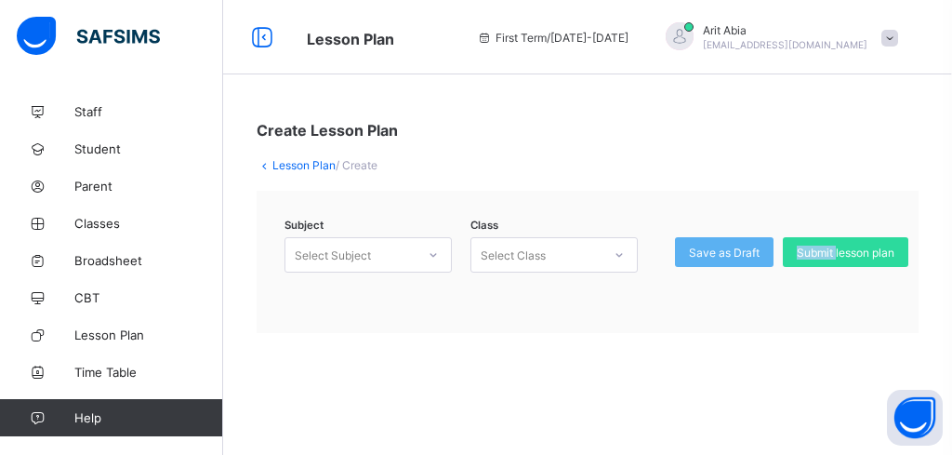
click at [848, 323] on div "Subject Select Subject Class Select Class Save as Draft Submit lesson plan" at bounding box center [588, 262] width 662 height 142
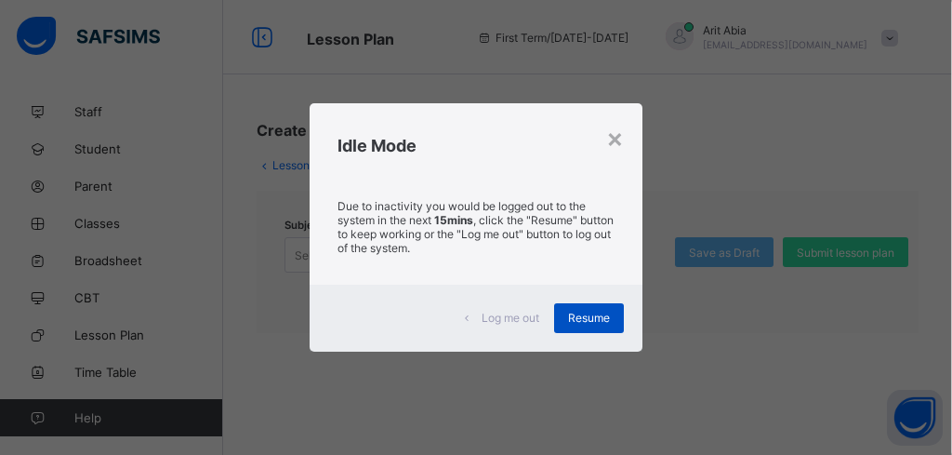
click at [576, 315] on span "Resume" at bounding box center [589, 318] width 42 height 14
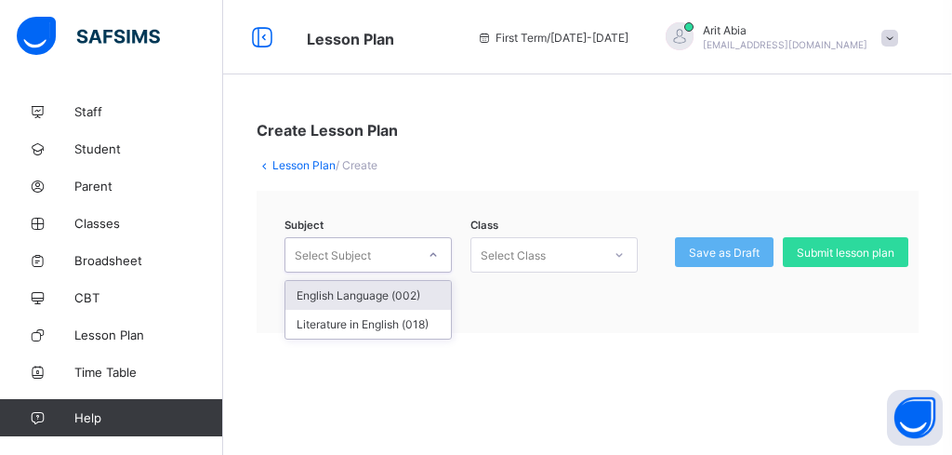
click at [435, 254] on icon at bounding box center [433, 255] width 11 height 19
click at [414, 295] on div "English Language (002)" at bounding box center [369, 295] width 166 height 29
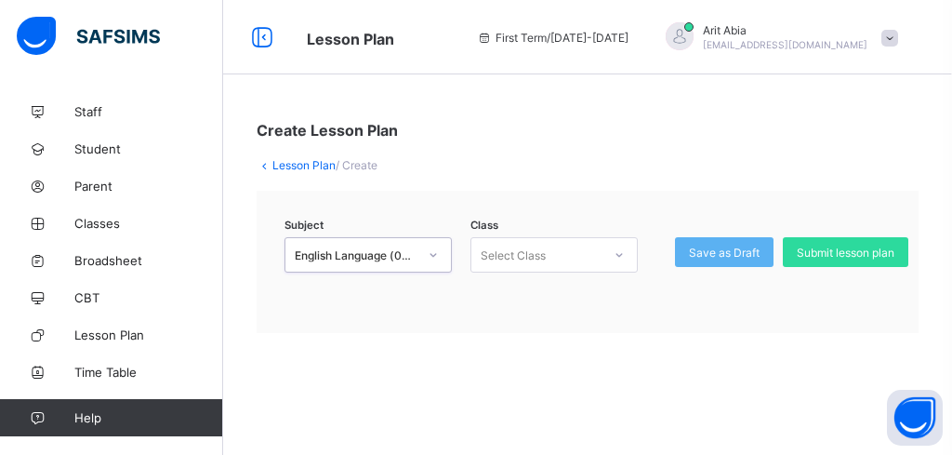
click at [619, 251] on icon at bounding box center [619, 255] width 11 height 19
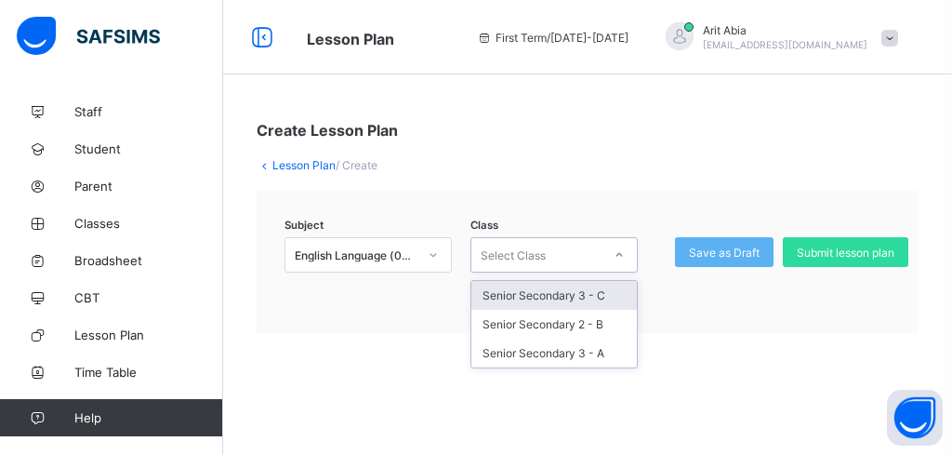
click at [711, 332] on div "Subject English Language (002) Class option Senior Secondary 3 - C focused, 1 o…" at bounding box center [588, 262] width 662 height 142
